Goal: Task Accomplishment & Management: Complete application form

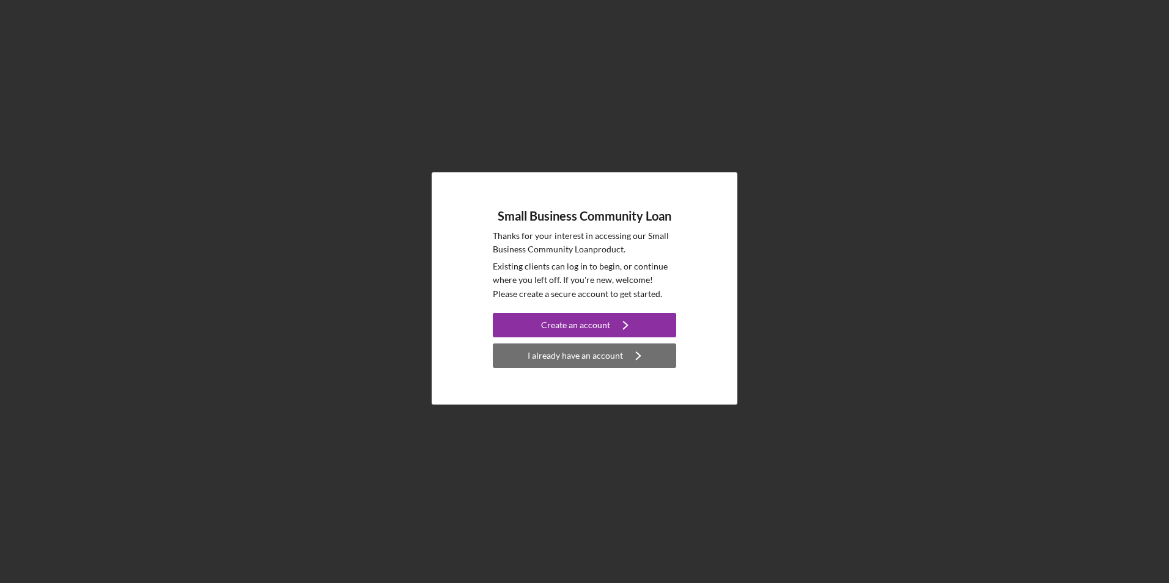
click at [566, 355] on div "I already have an account" at bounding box center [575, 356] width 95 height 24
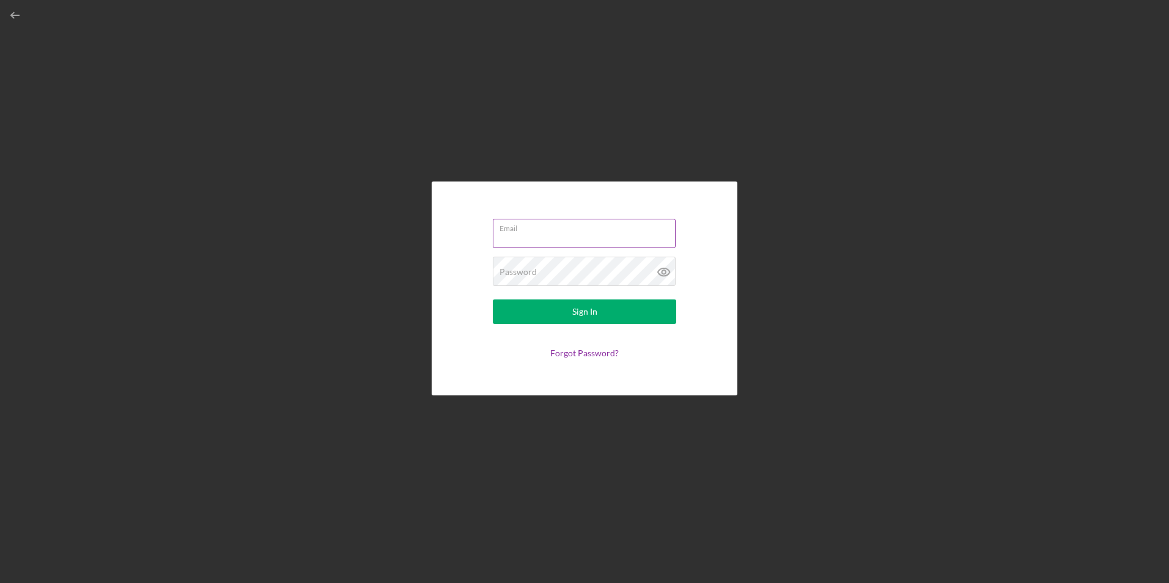
type input "[EMAIL_ADDRESS][DOMAIN_NAME]"
click at [577, 303] on div "Sign In" at bounding box center [584, 312] width 25 height 24
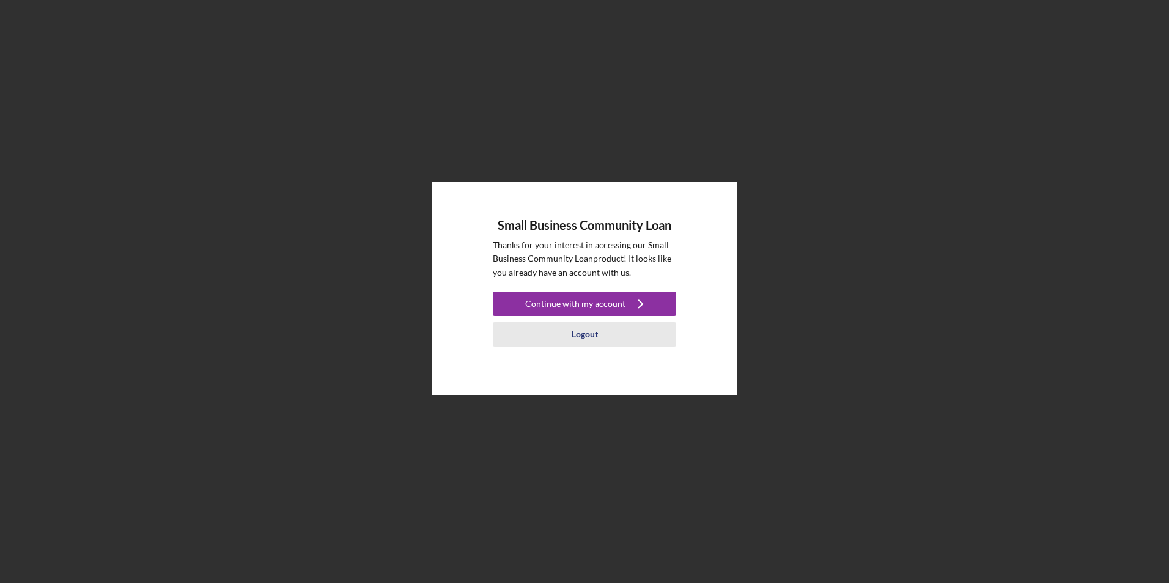
click at [588, 337] on div "Logout" at bounding box center [585, 334] width 26 height 24
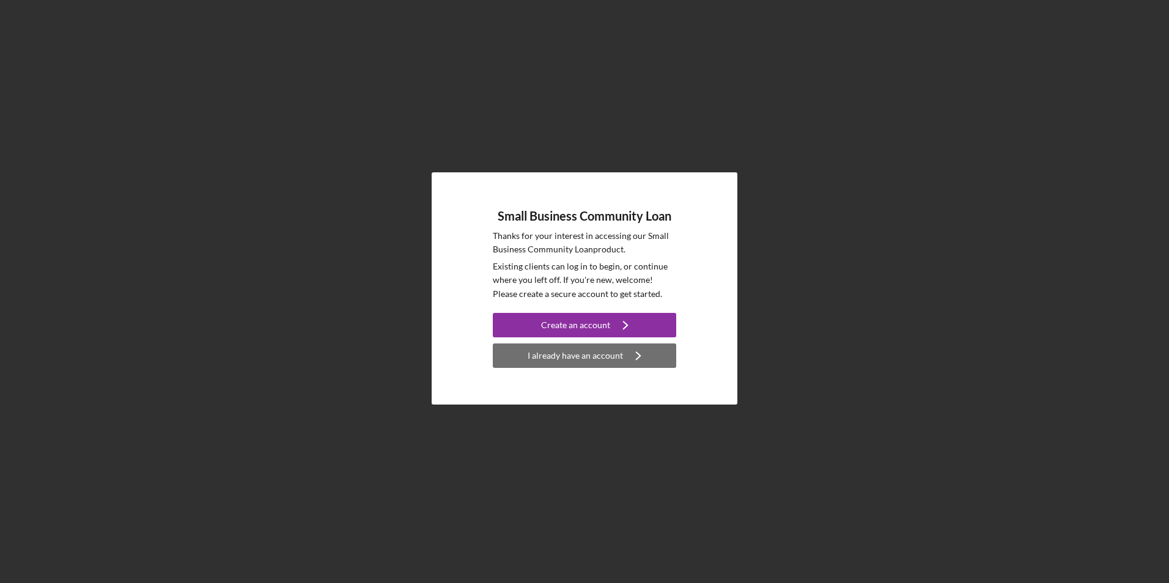
click at [583, 359] on div "I already have an account" at bounding box center [575, 356] width 95 height 24
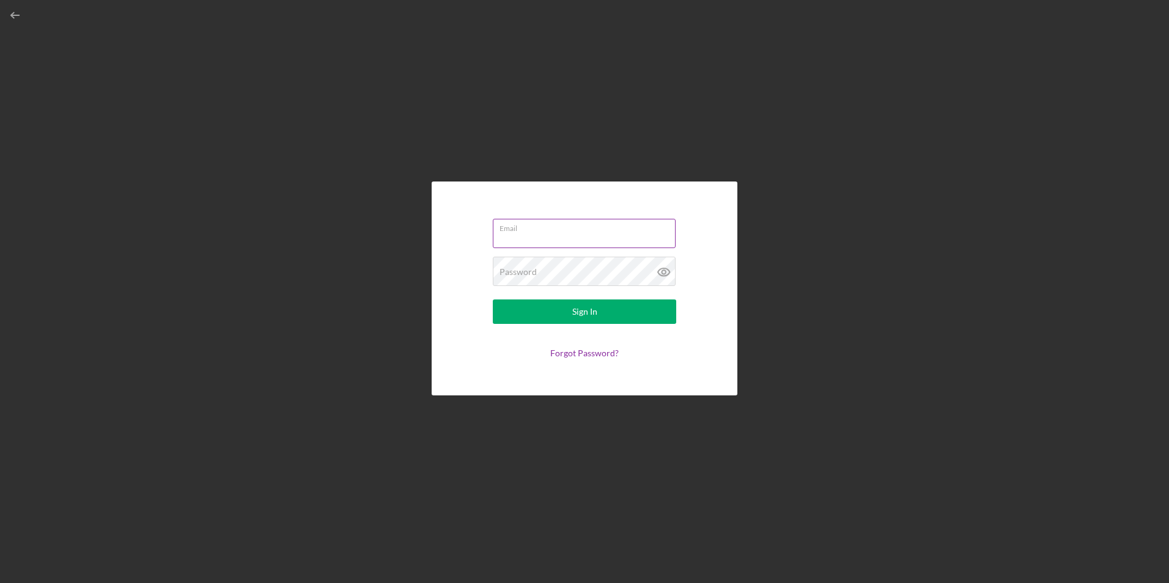
type input "[EMAIL_ADDRESS][DOMAIN_NAME]"
click at [580, 317] on div "Sign In" at bounding box center [584, 312] width 25 height 24
